Goal: Transaction & Acquisition: Book appointment/travel/reservation

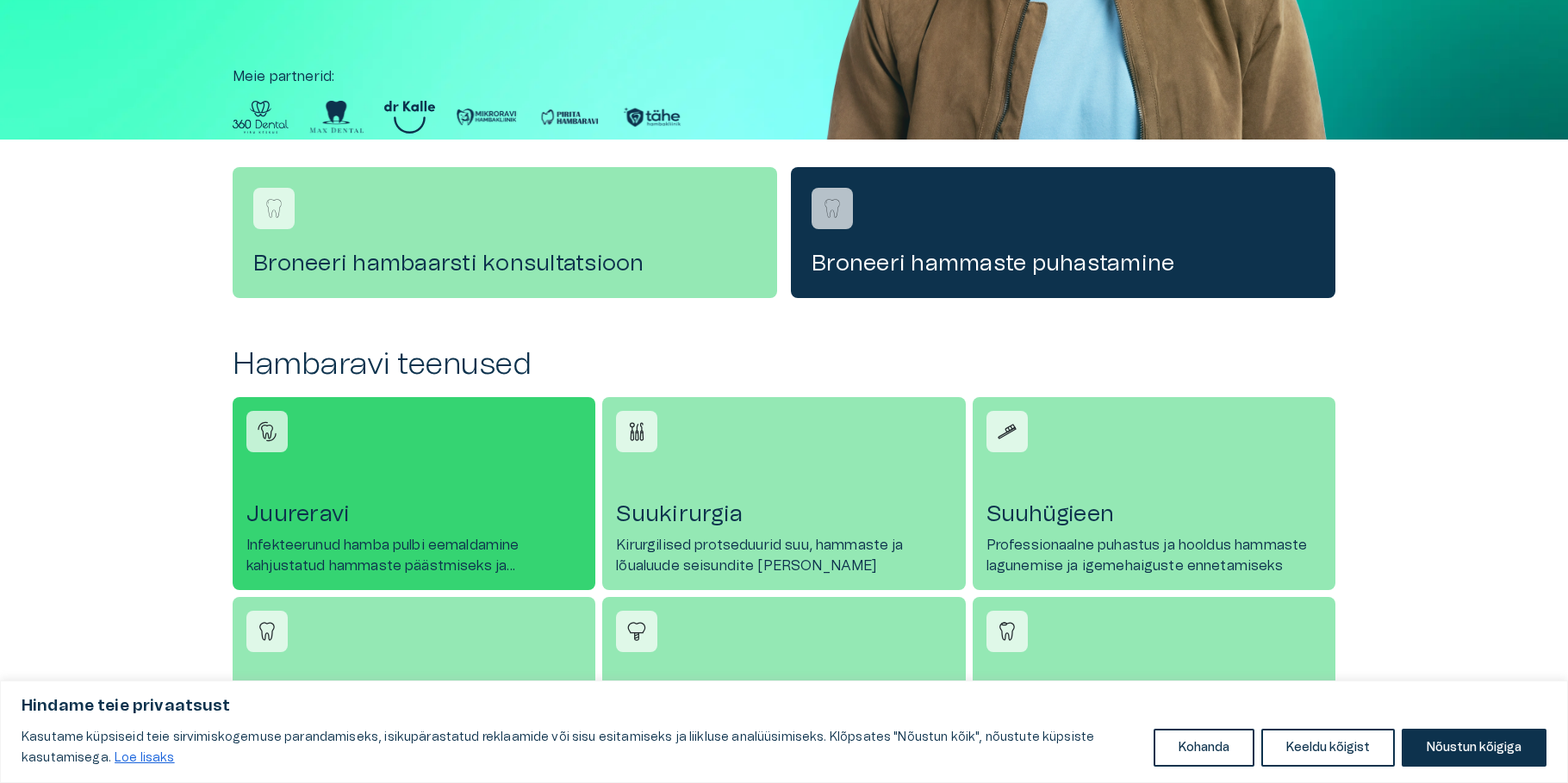
click at [348, 513] on h4 "Juureravi" at bounding box center [414, 514] width 335 height 28
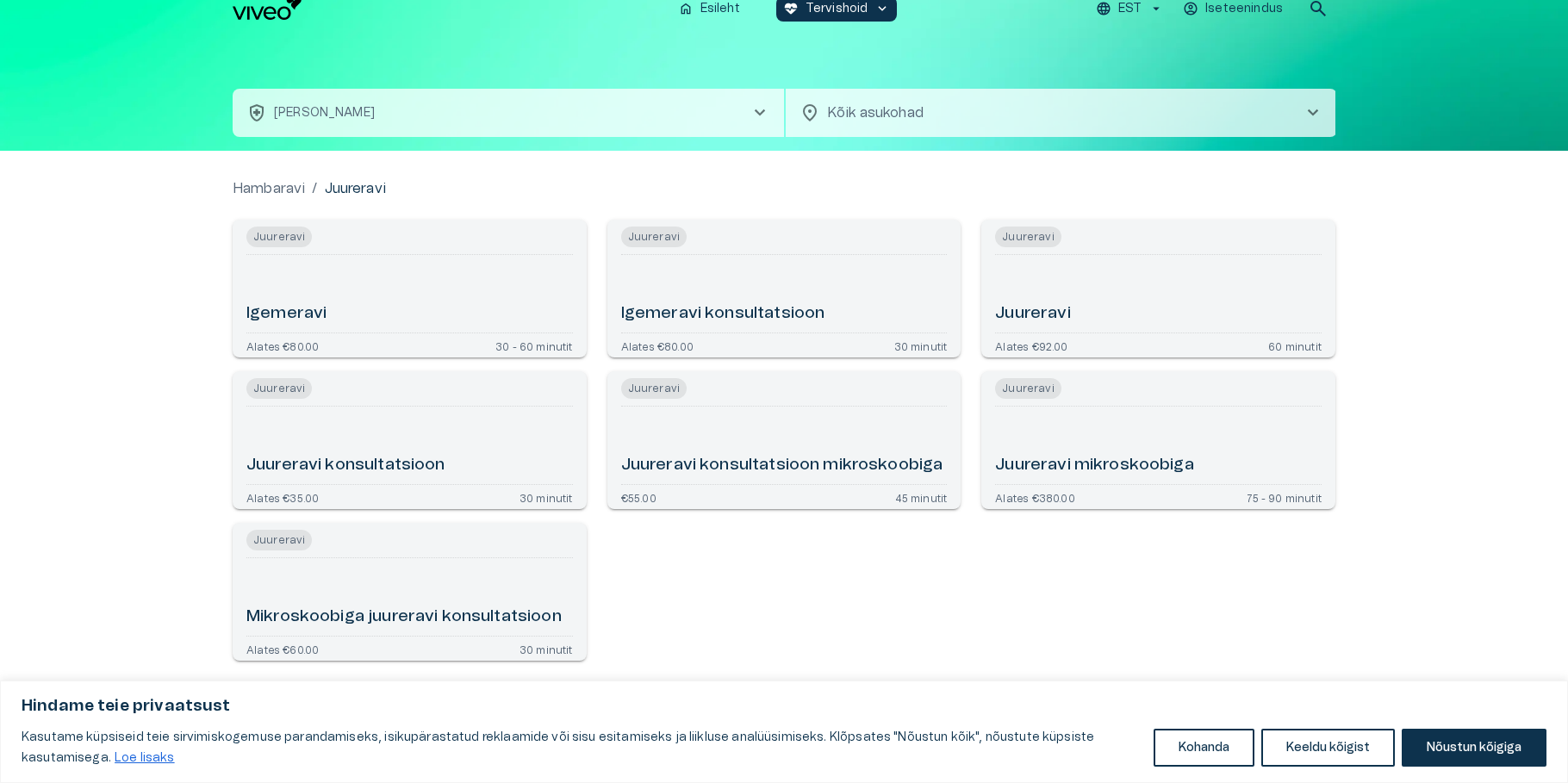
scroll to position [19, 0]
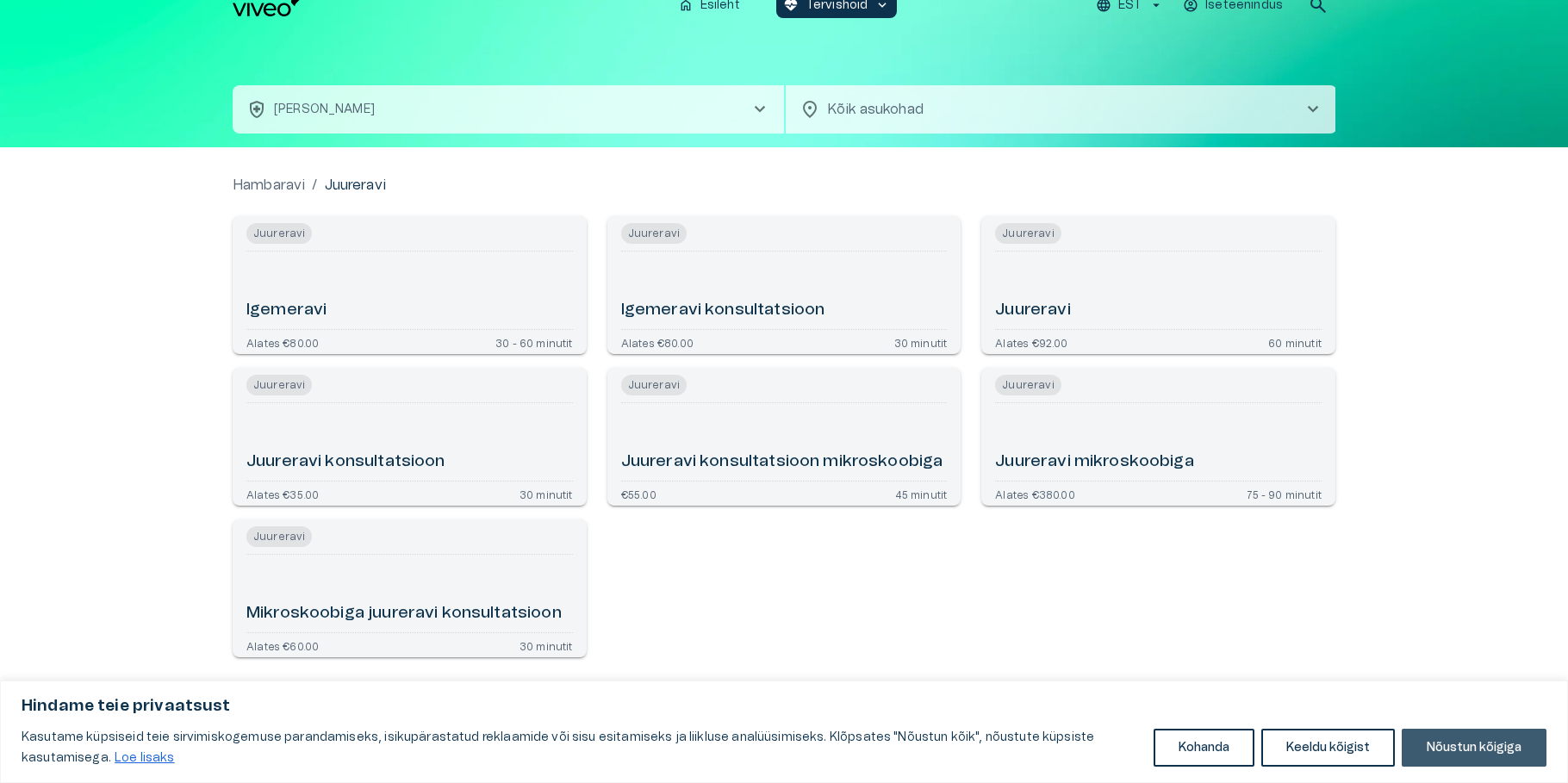
click at [1476, 740] on button "Nõustun kõigiga" at bounding box center [1474, 747] width 145 height 37
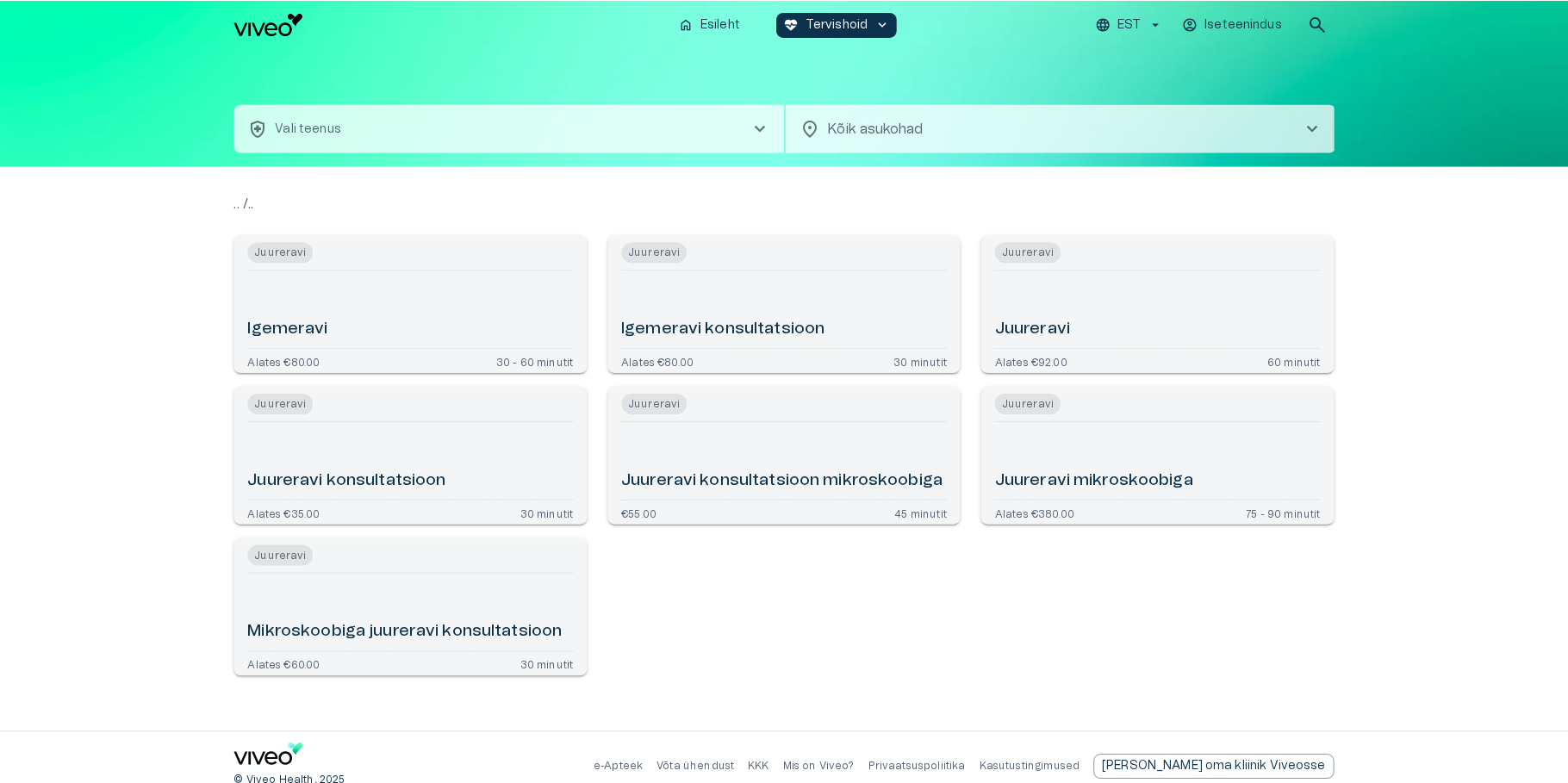
scroll to position [19, 0]
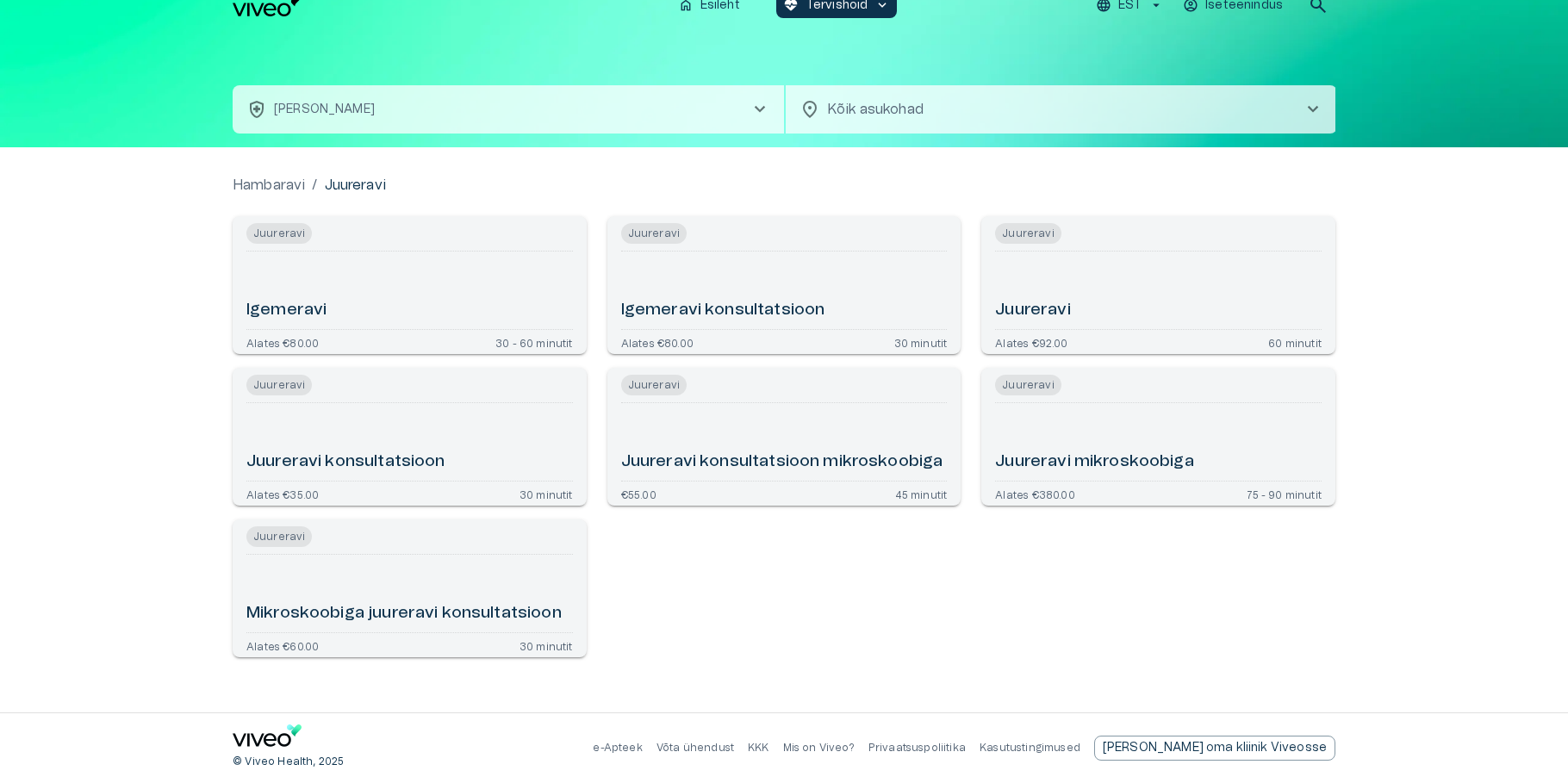
click at [1316, 100] on span "chevron_right" at bounding box center [1313, 110] width 21 height 21
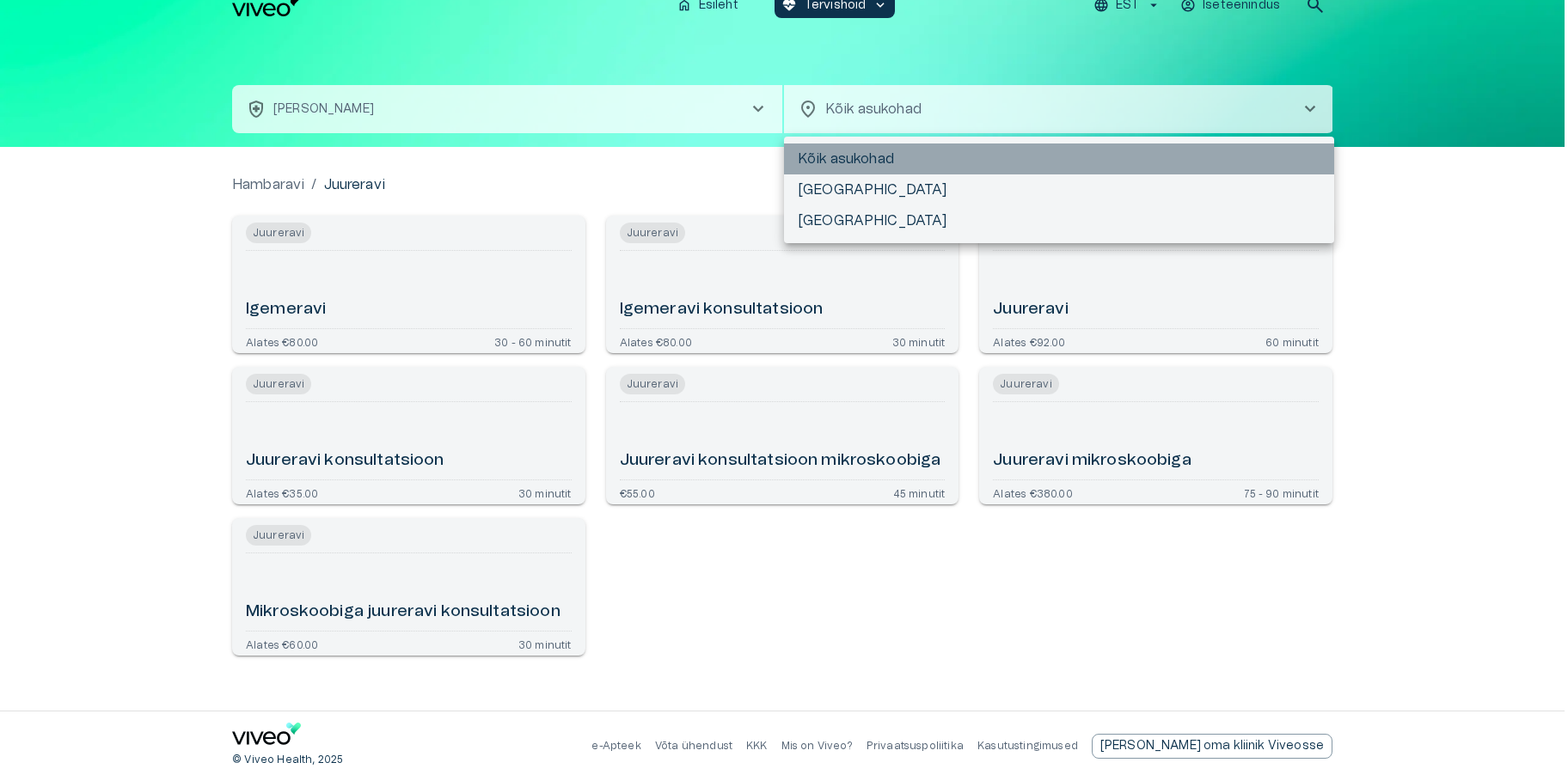
click at [905, 160] on li "Kõik asukohad" at bounding box center [1058, 159] width 550 height 31
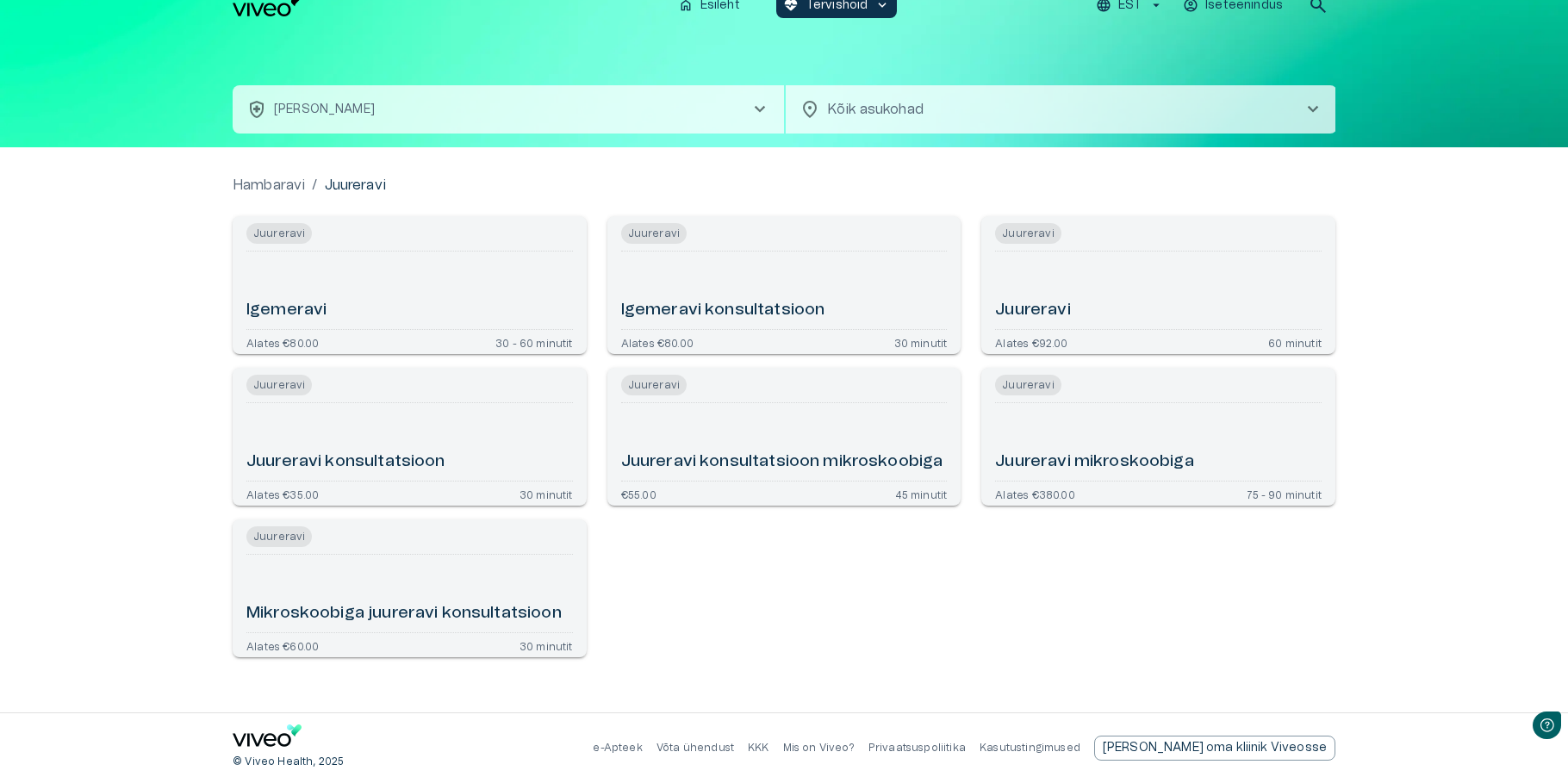
scroll to position [0, 0]
click at [798, 451] on h6 "Juureravi konsultatsioon mikroskoobiga" at bounding box center [783, 462] width 322 height 24
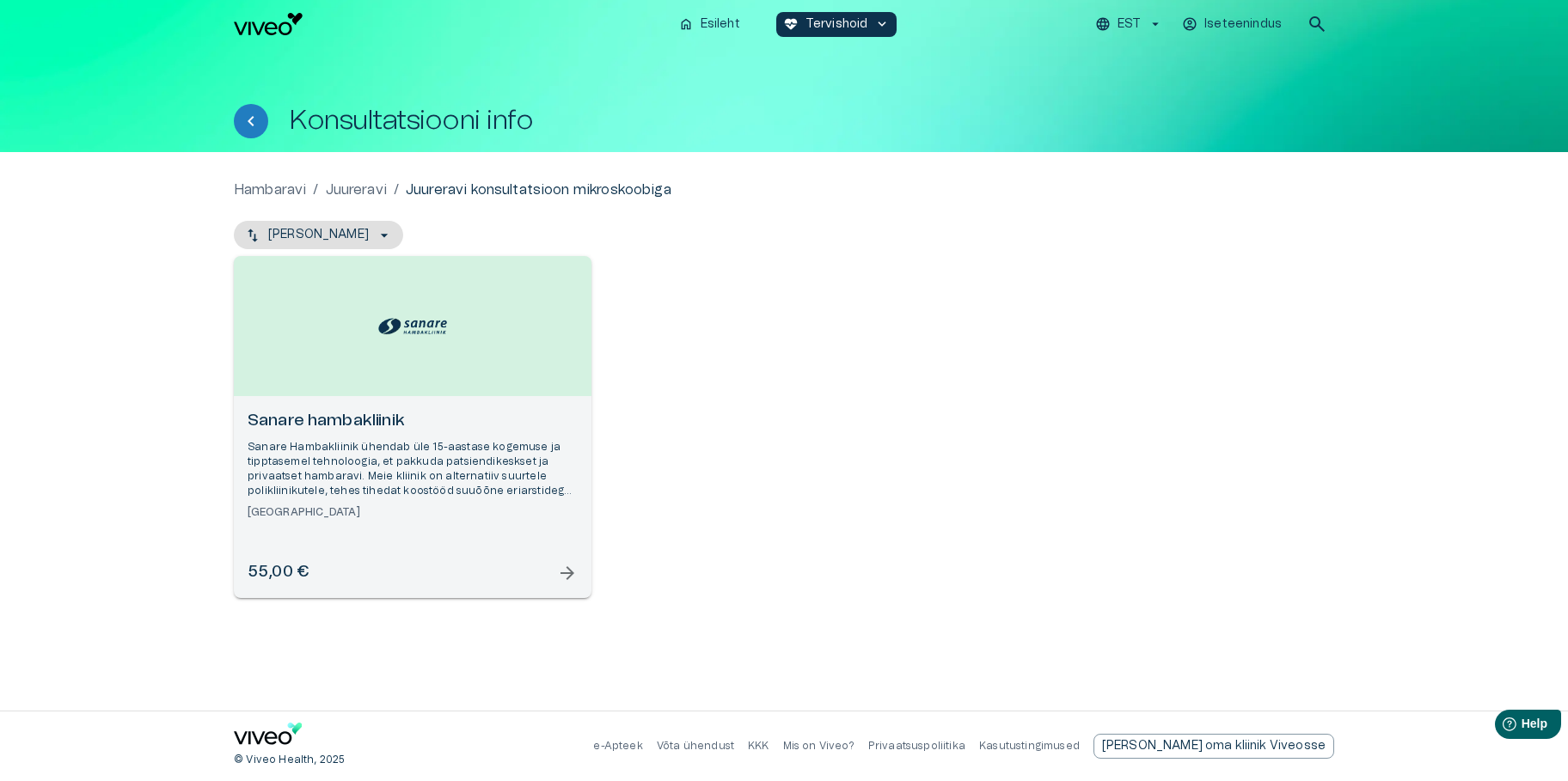
click at [570, 577] on span "arrow_forward" at bounding box center [567, 573] width 21 height 21
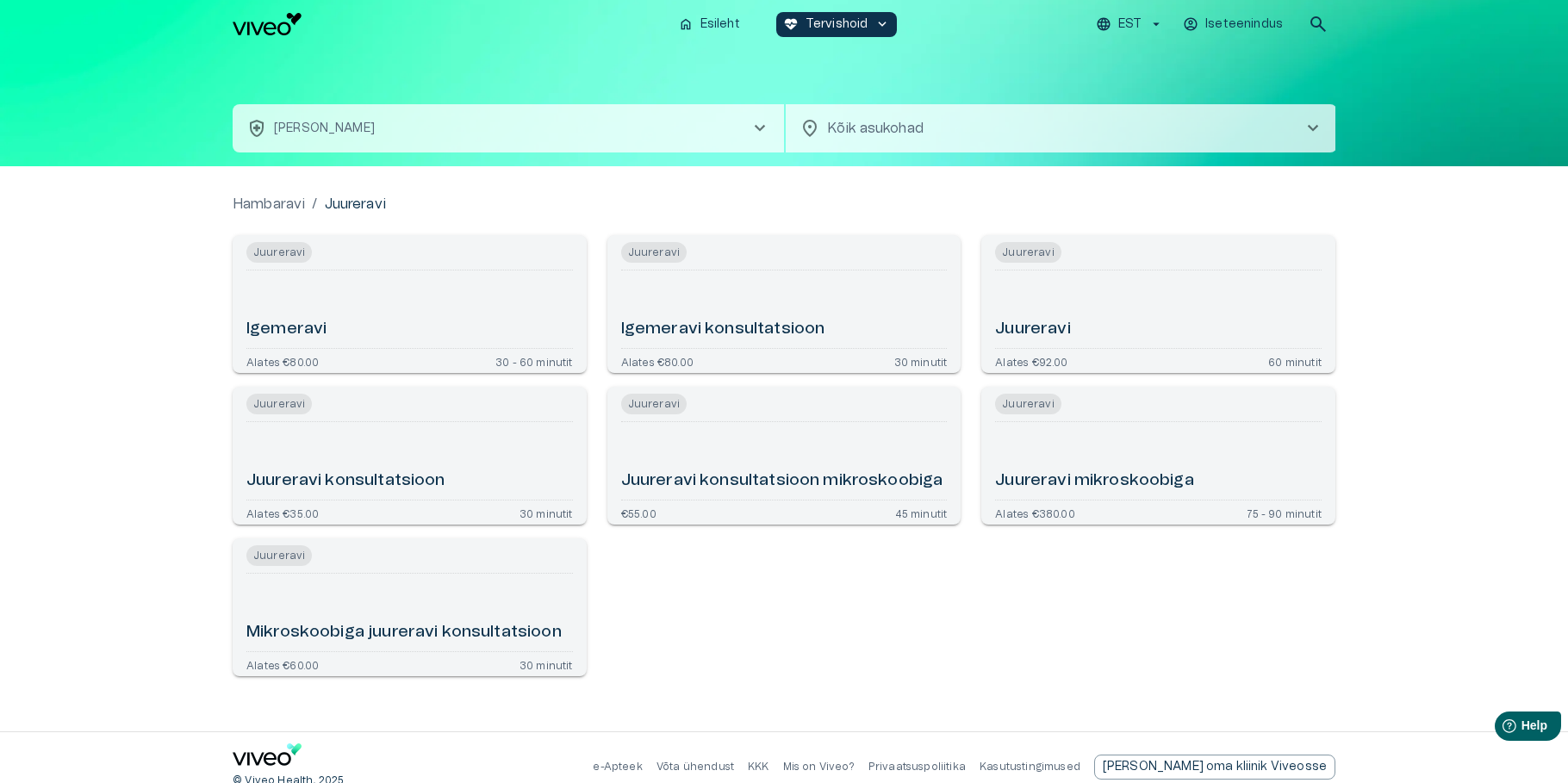
click at [1156, 453] on div "Juureravi mikroskoobiga" at bounding box center [1158, 460] width 327 height 64
